Goal: Information Seeking & Learning: Check status

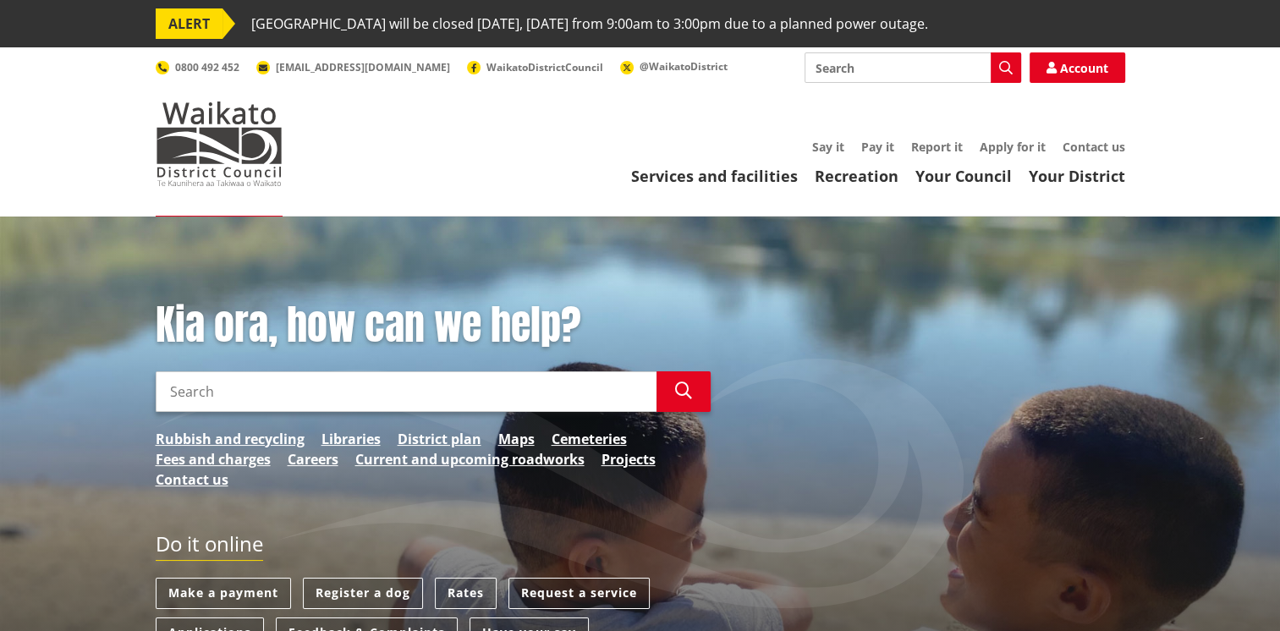
click at [412, 390] on input "Search" at bounding box center [406, 391] width 501 height 41
type input "building consent tracker"
click at [694, 394] on button "Search" at bounding box center [683, 391] width 54 height 41
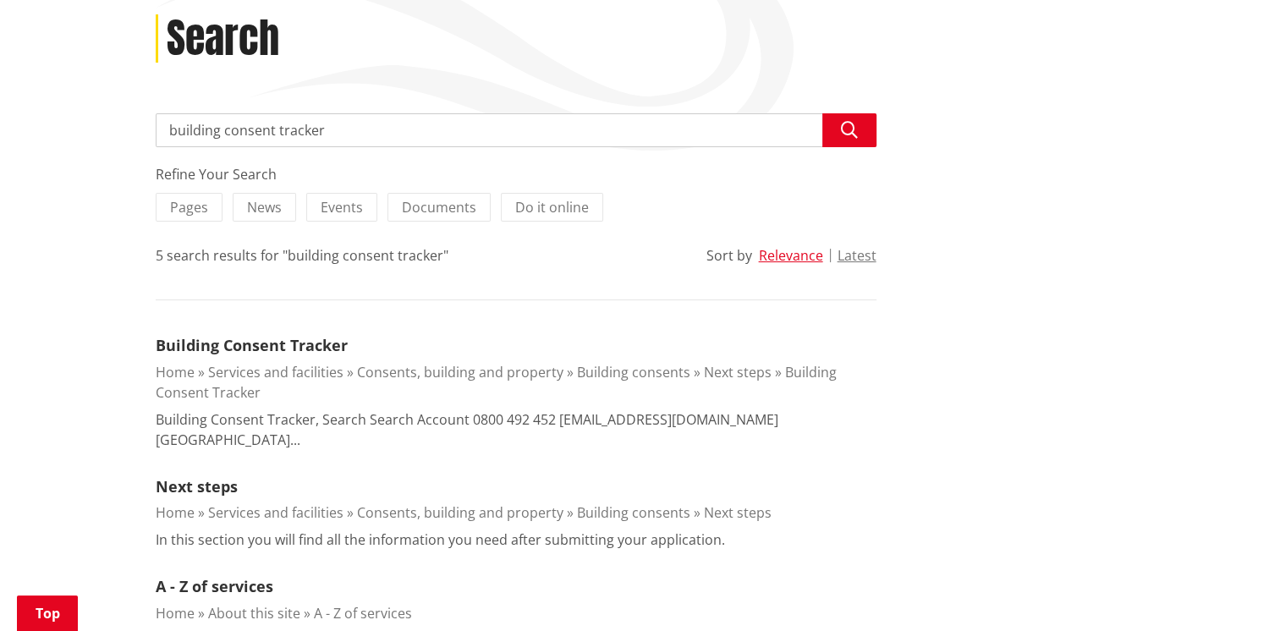
scroll to position [338, 0]
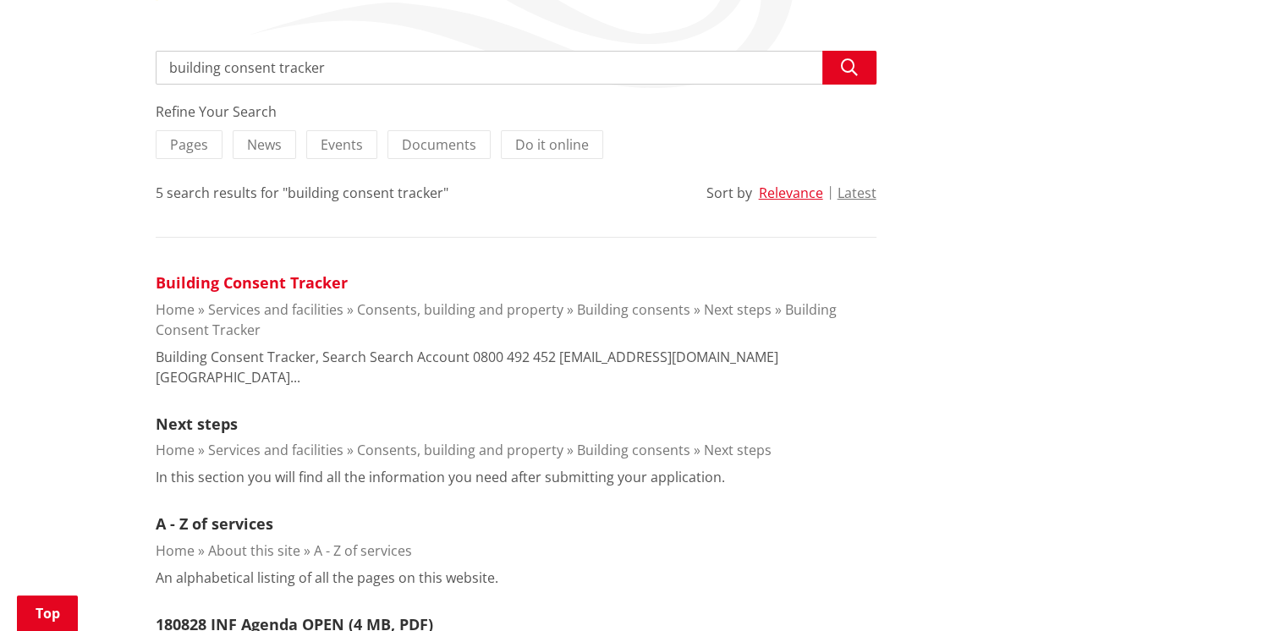
click at [325, 283] on link "Building Consent Tracker" at bounding box center [252, 282] width 192 height 20
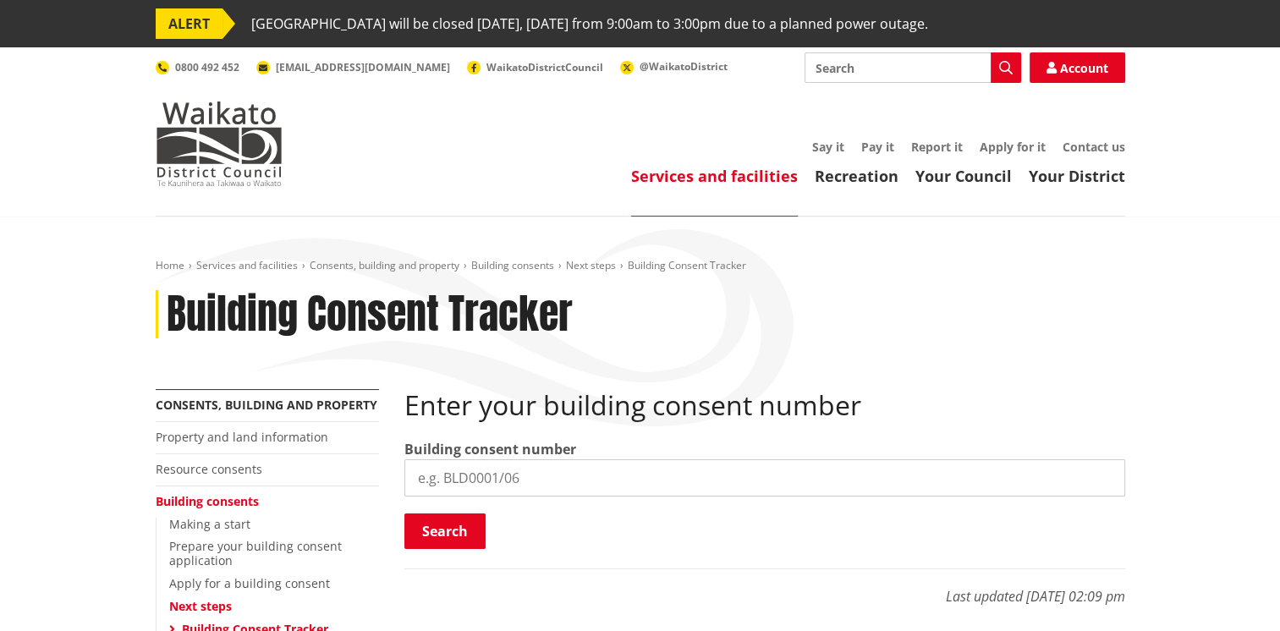
click at [470, 475] on input "search" at bounding box center [764, 477] width 721 height 37
type input "BLD0818/26"
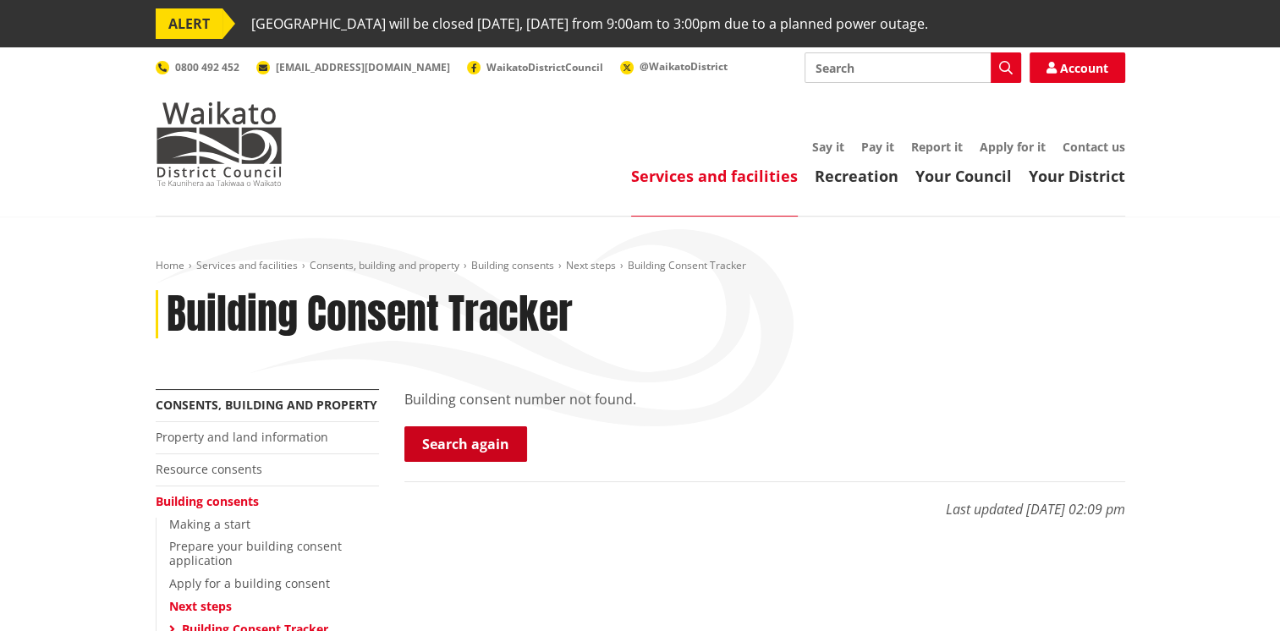
click at [480, 447] on link "Search again" at bounding box center [465, 444] width 123 height 36
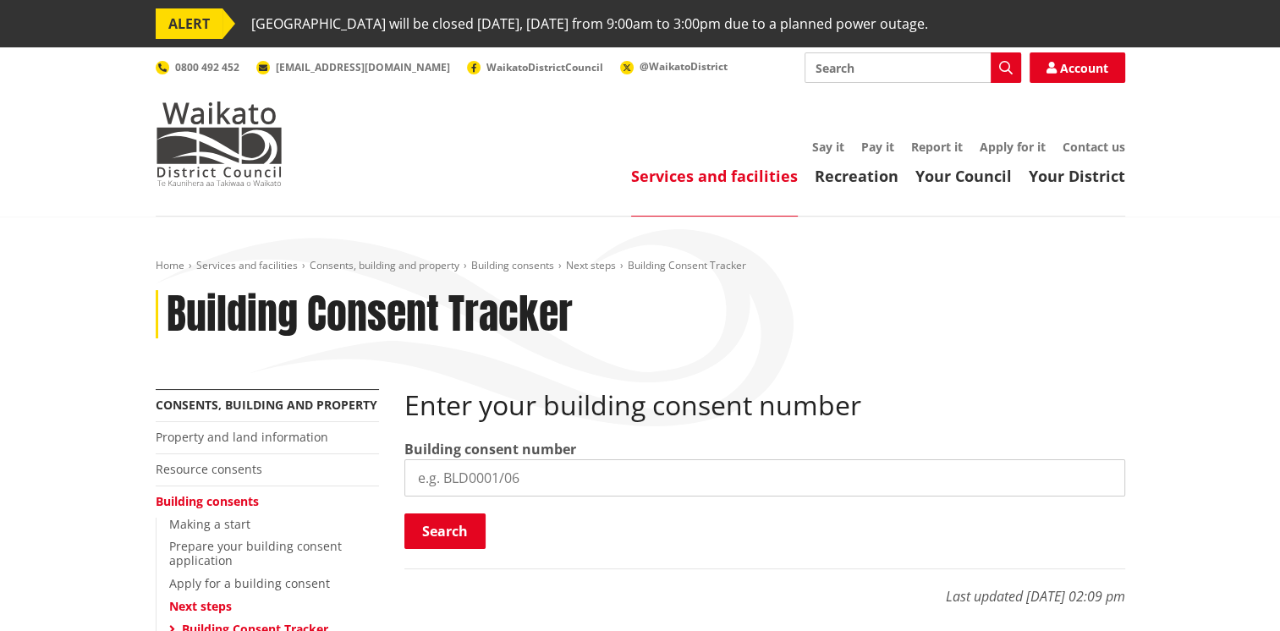
drag, startPoint x: 540, startPoint y: 476, endPoint x: 289, endPoint y: 479, distance: 250.4
click at [291, 481] on div "More from this section Consents, building and property Property and land inform…" at bounding box center [640, 585] width 995 height 393
type input "BLD0181/26"
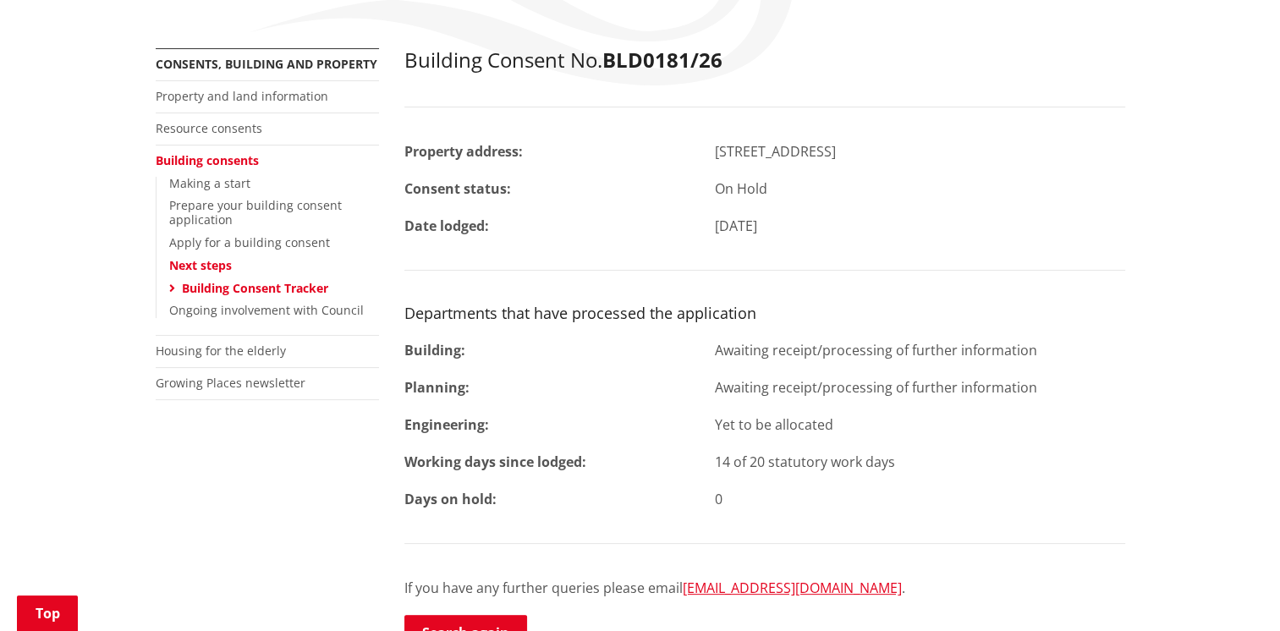
scroll to position [332, 0]
